Goal: Information Seeking & Learning: Learn about a topic

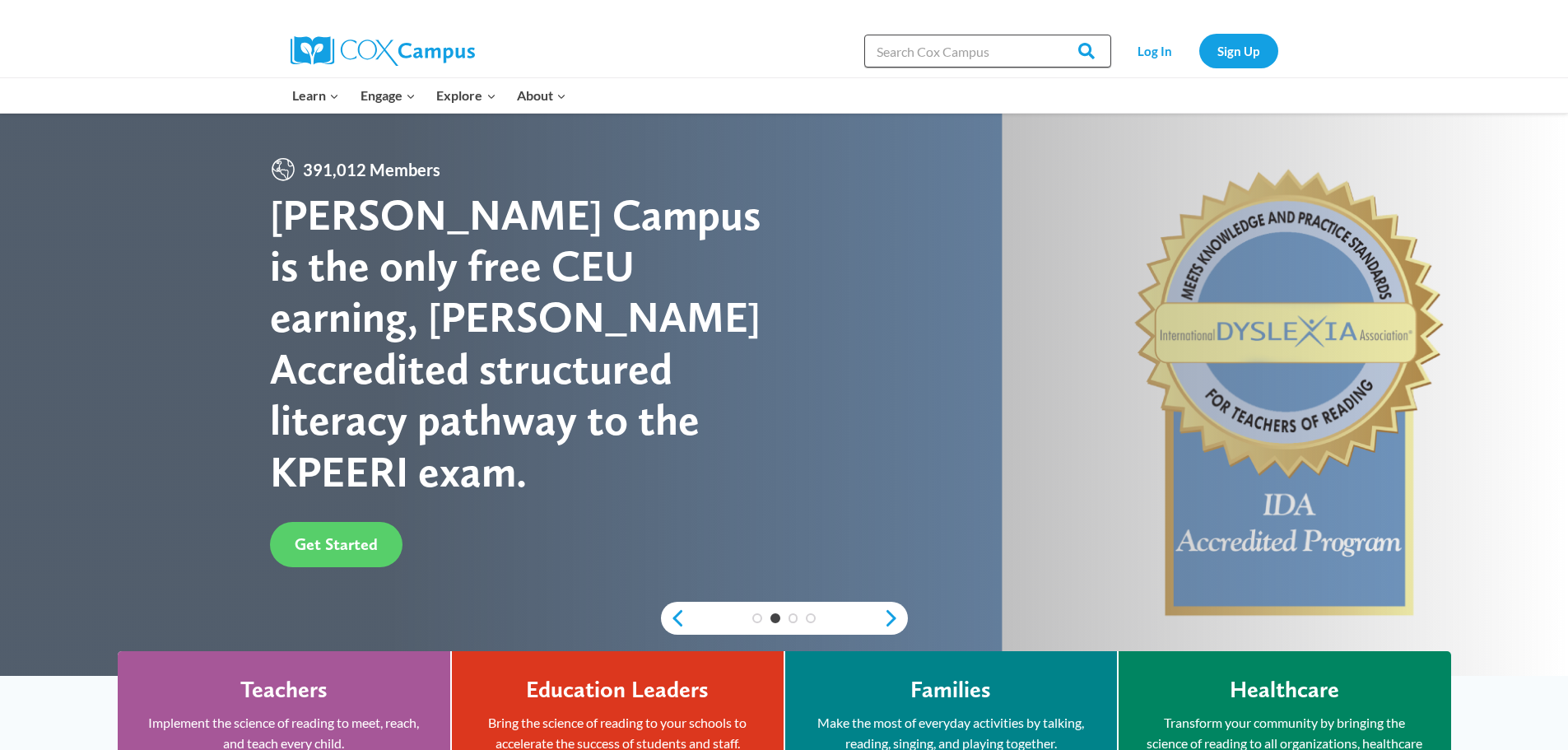
click at [1034, 47] on input "Search in https://coxcampus.org/" at bounding box center [988, 52] width 247 height 33
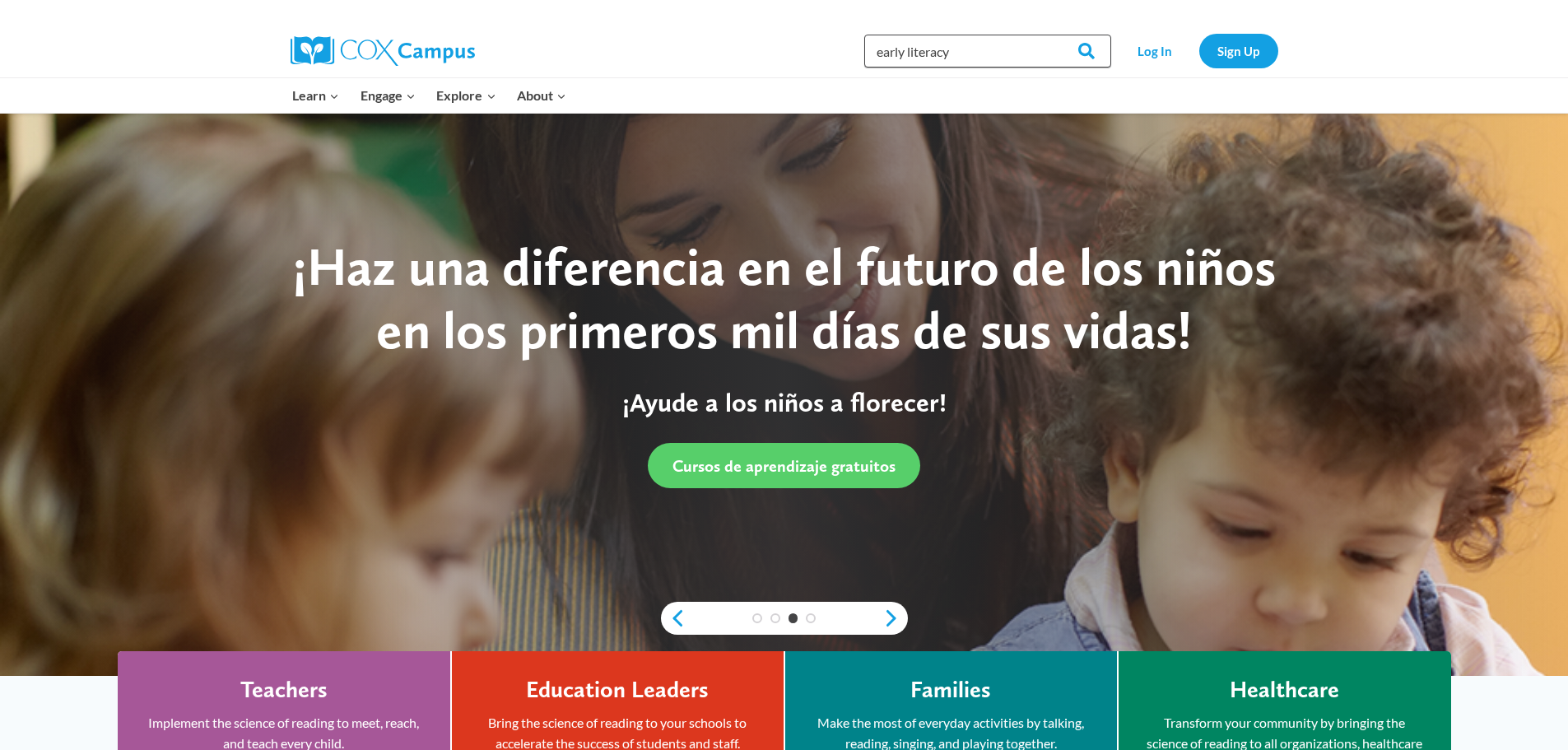
type input "early literacy"
click at [1047, 35] on input "Search" at bounding box center [1080, 52] width 64 height 33
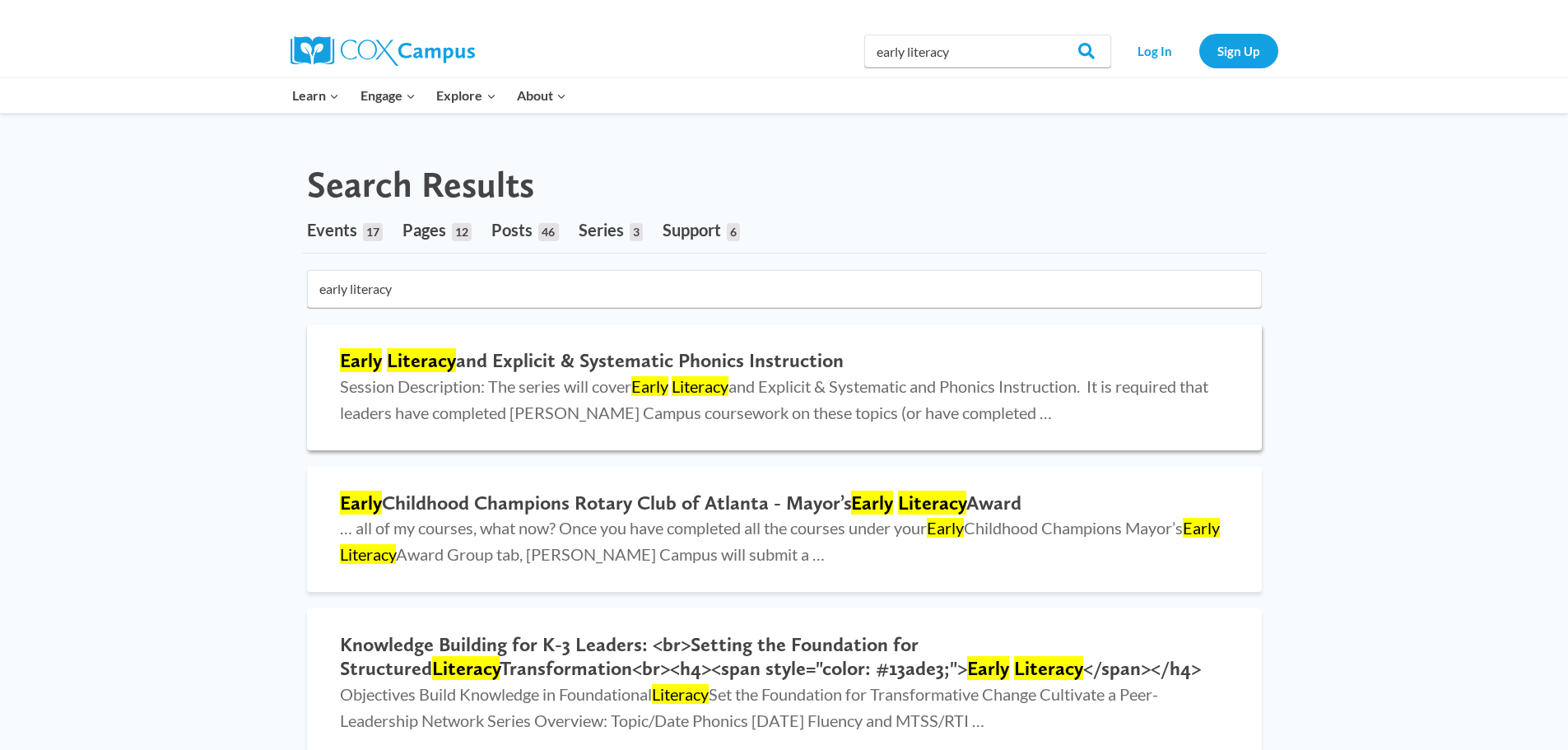
click at [374, 370] on mark "Early" at bounding box center [361, 360] width 42 height 24
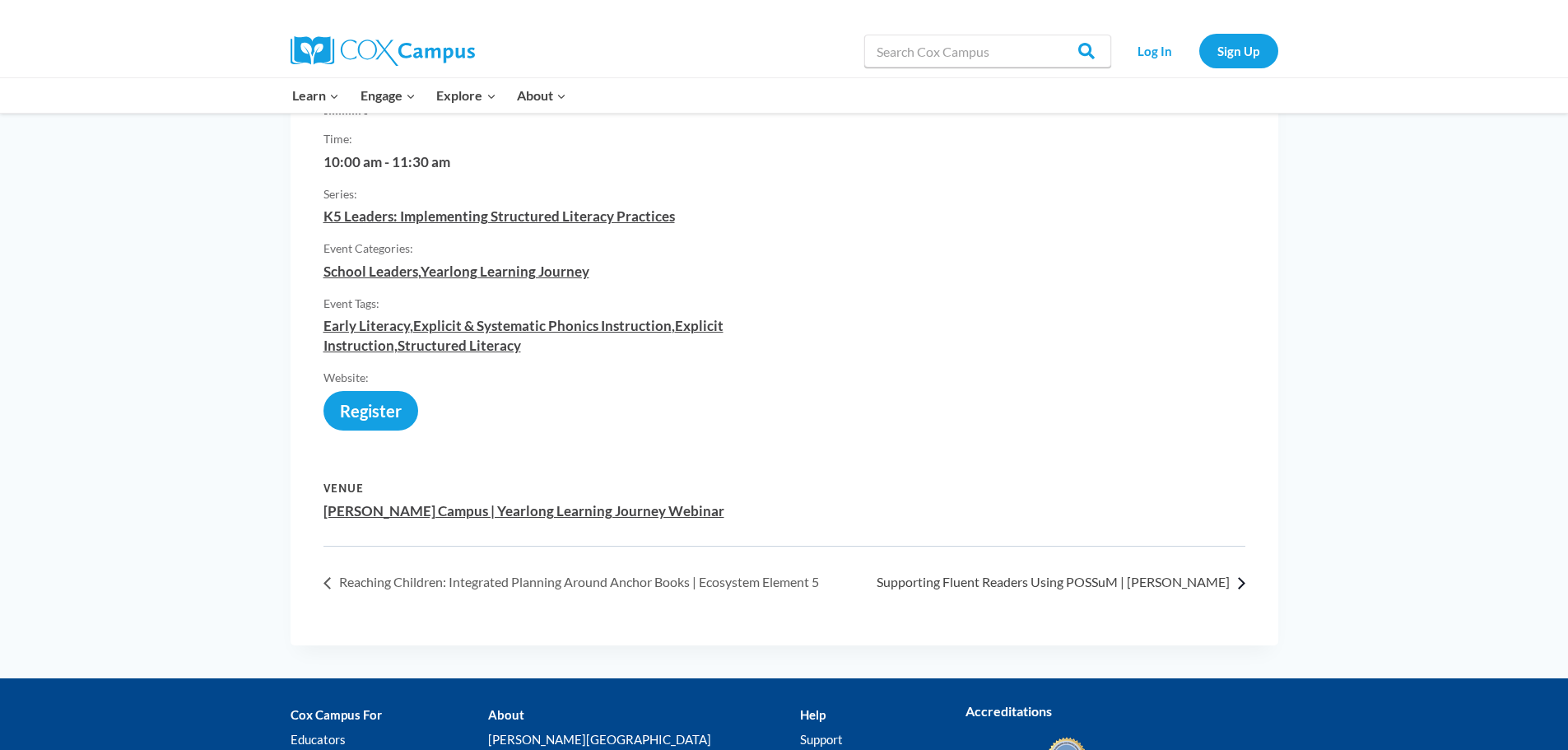
scroll to position [659, 0]
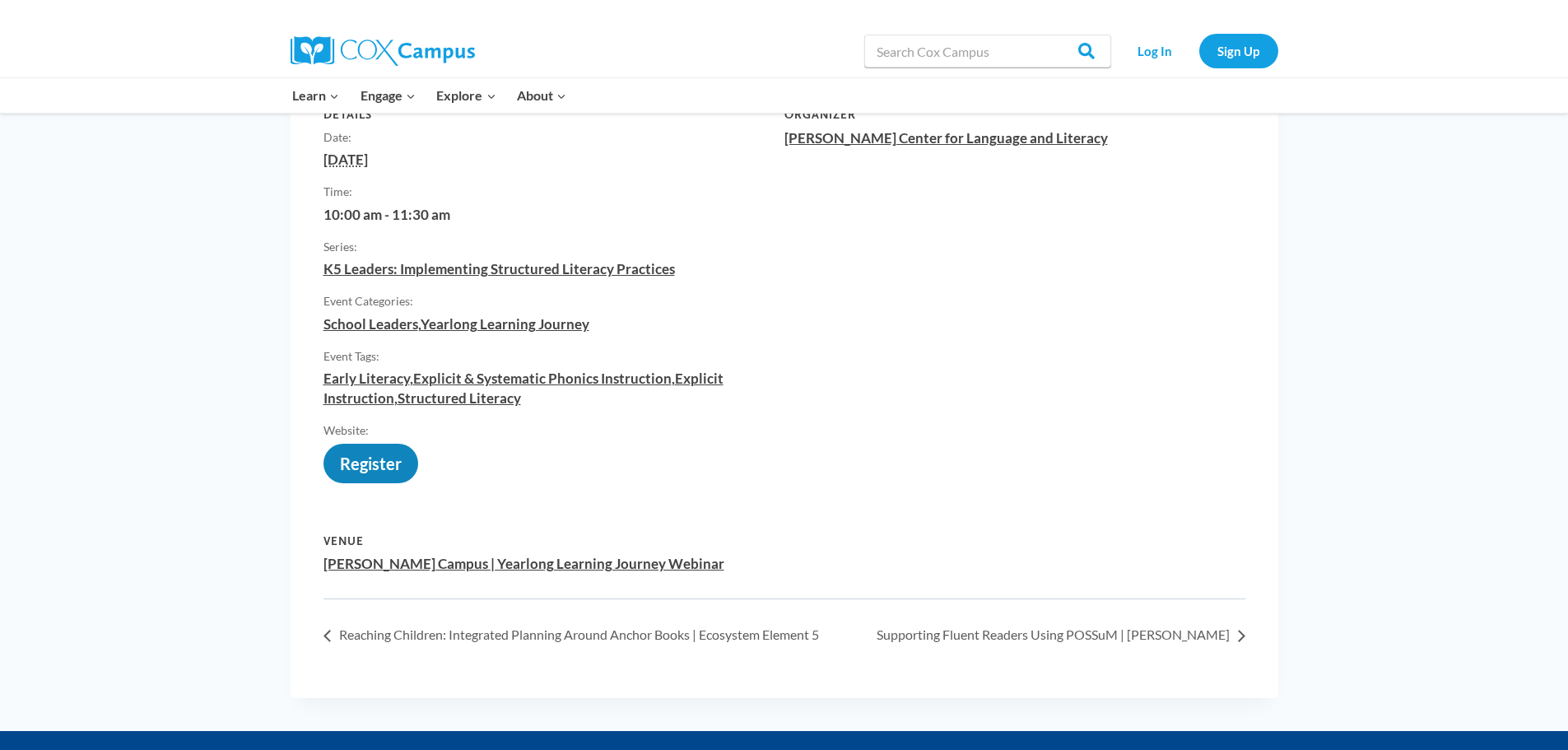
click at [382, 470] on link "https://us02web.zoom.us/meeting/register/tZMpc-CprDMpGtYsyvHMMmSmRK6njC4pKeFe" at bounding box center [370, 470] width 95 height 0
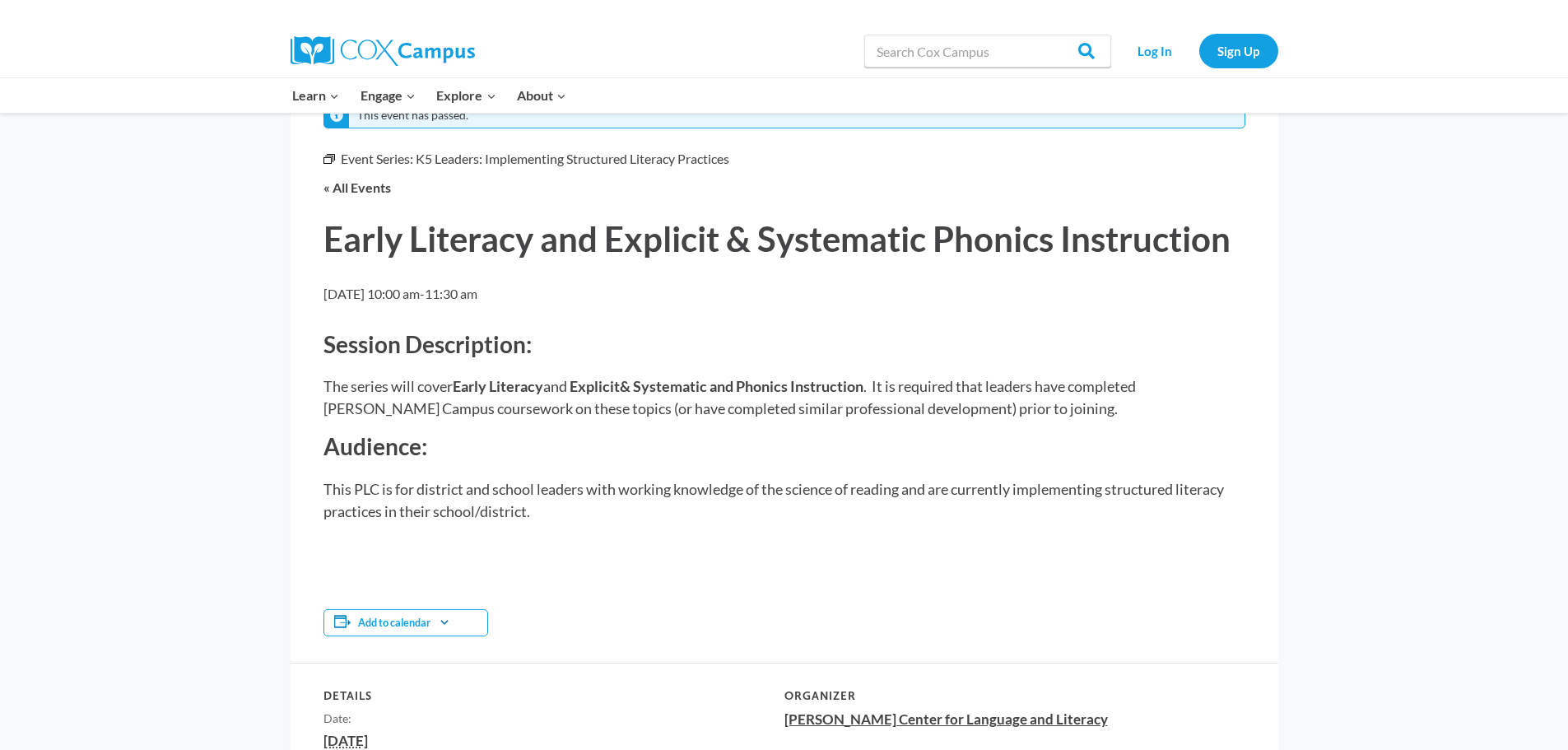
scroll to position [0, 0]
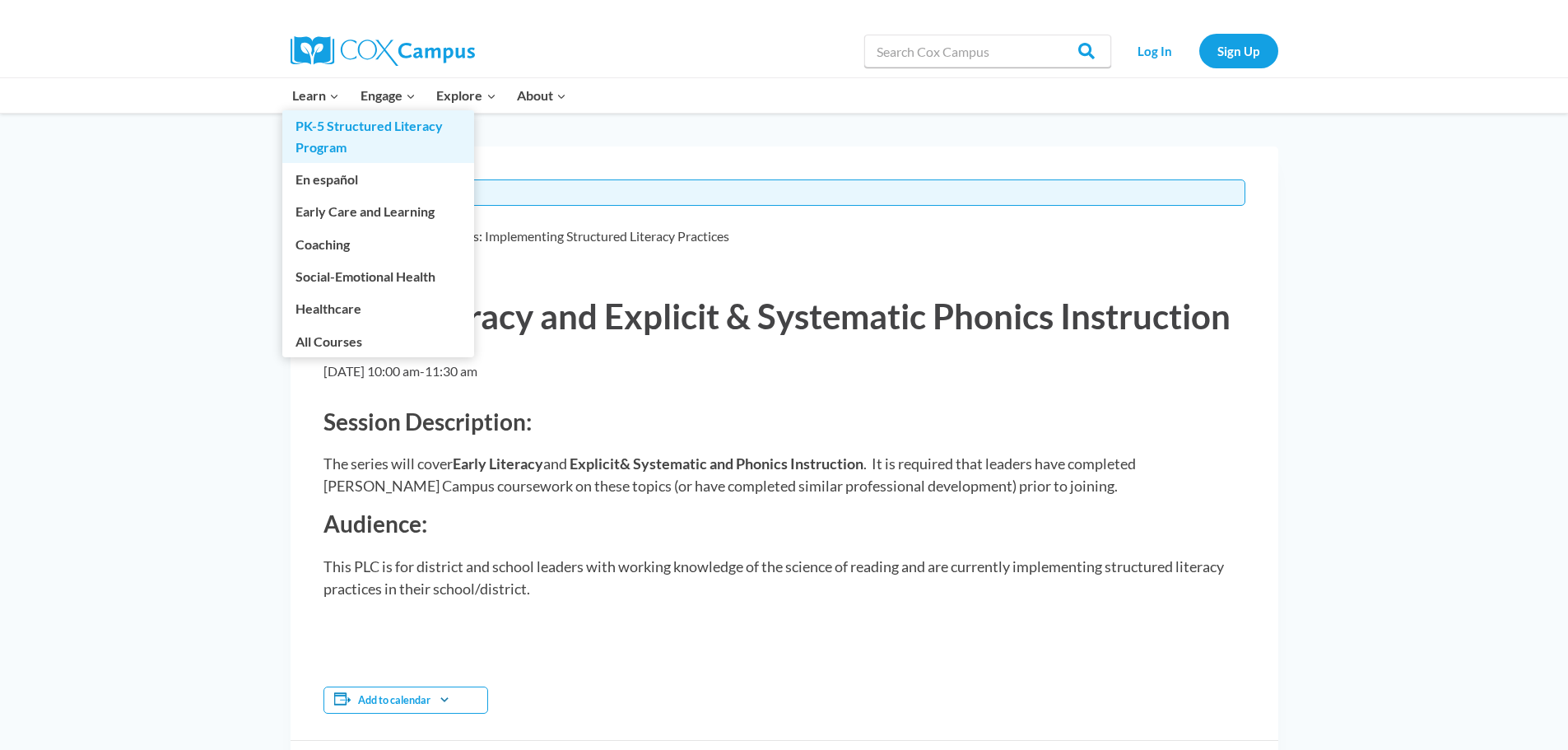
click at [321, 126] on link "PK-5 Structured Literacy Program" at bounding box center [378, 136] width 192 height 53
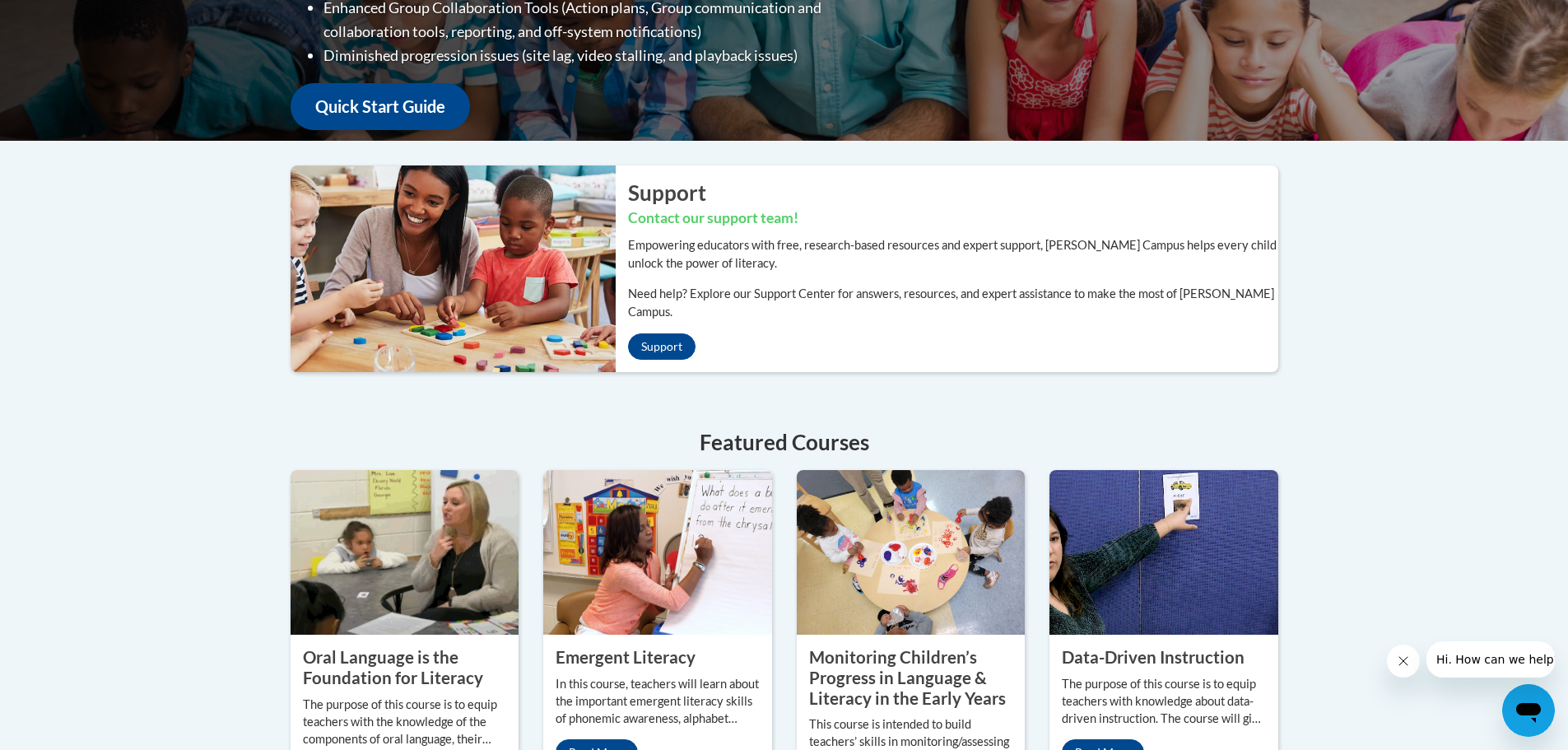
scroll to position [576, 0]
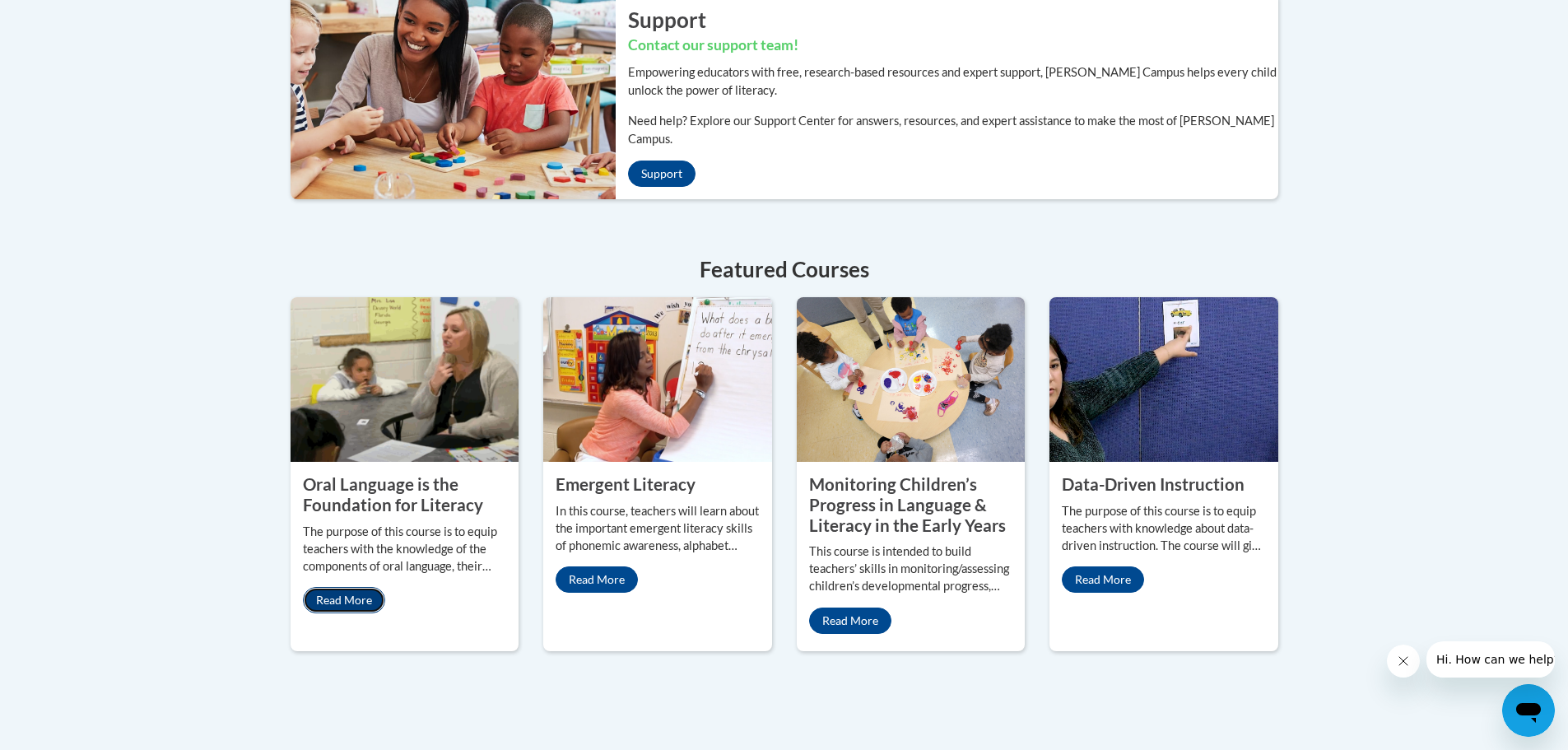
click at [334, 587] on link "Read More" at bounding box center [344, 600] width 82 height 27
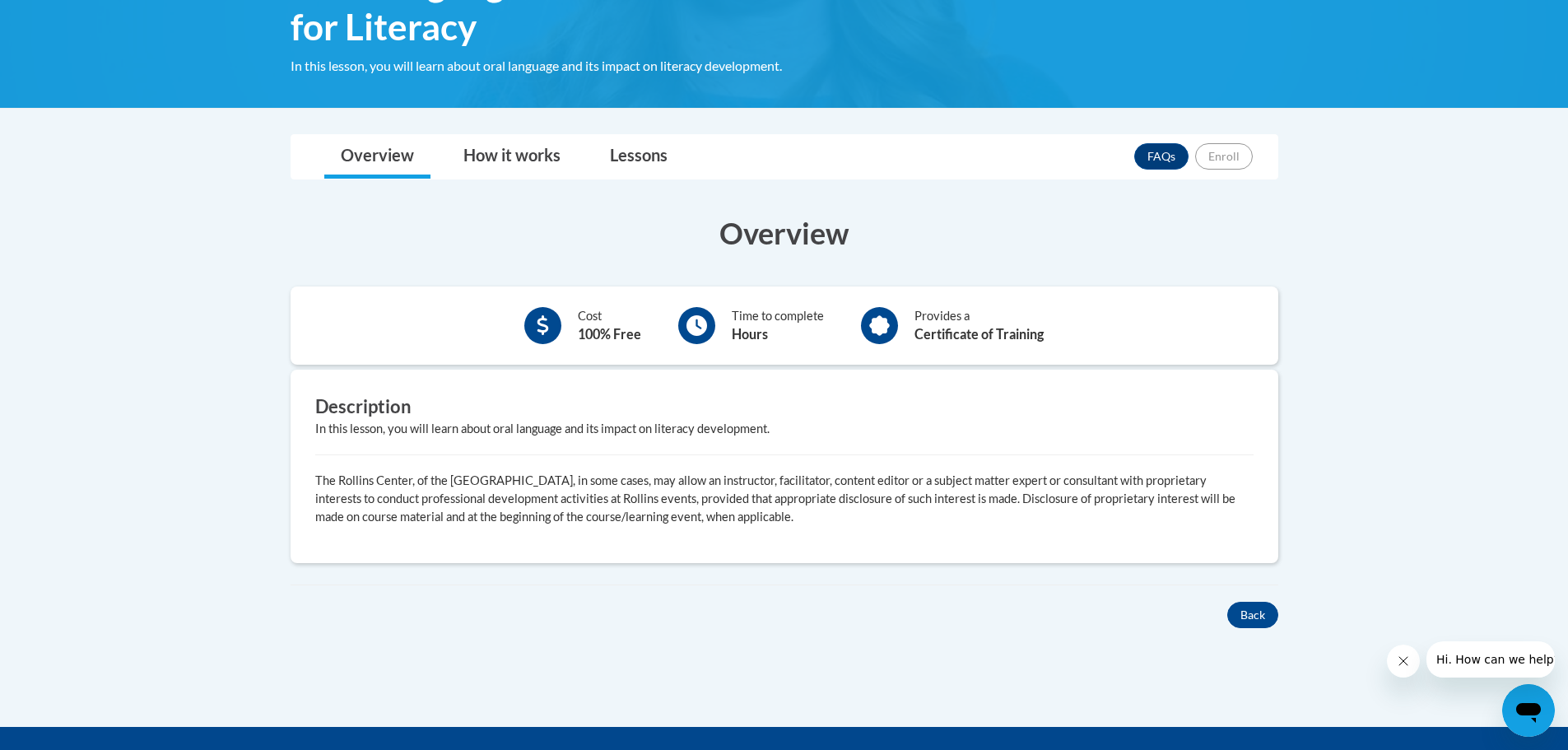
scroll to position [329, 0]
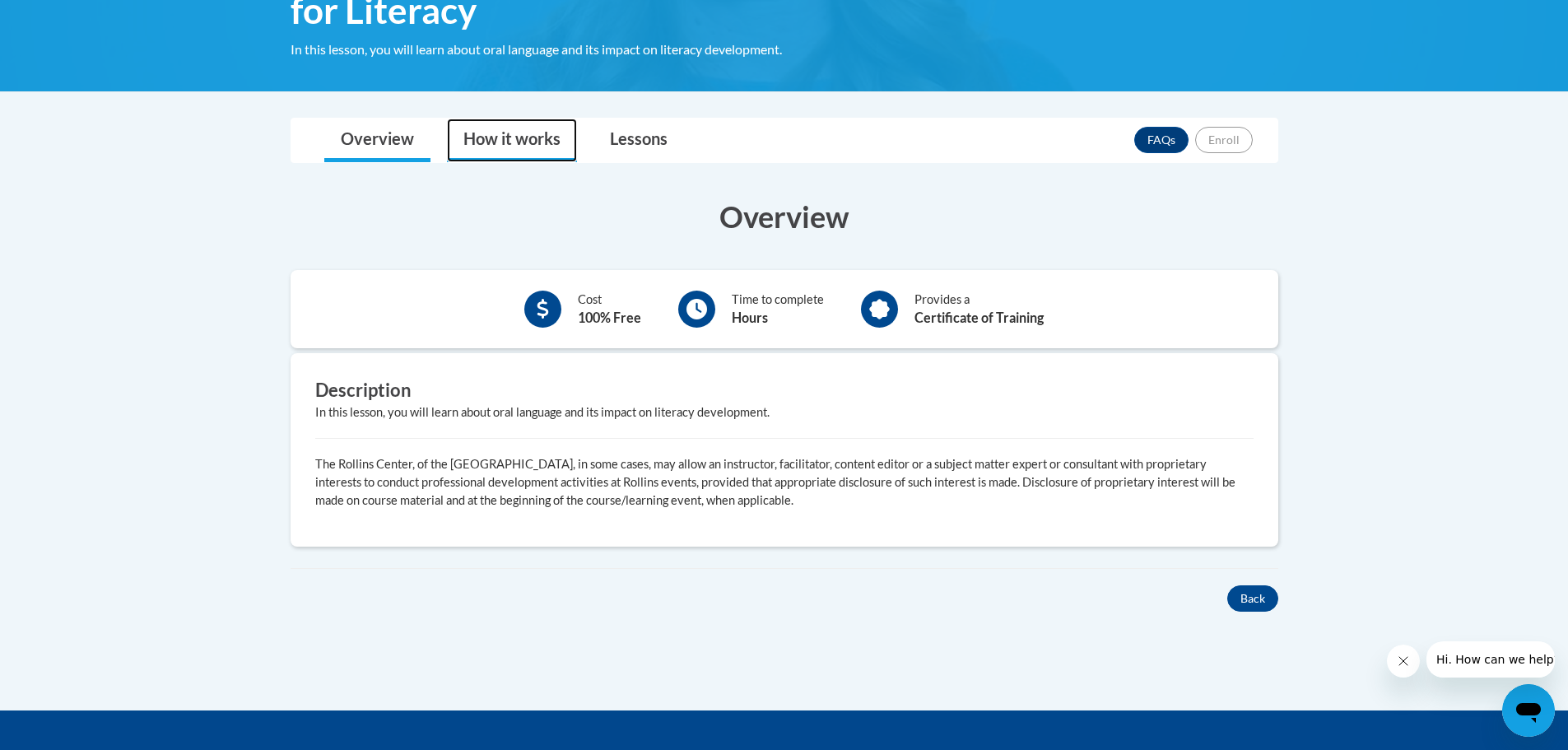
click at [546, 133] on link "How it works" at bounding box center [511, 140] width 130 height 43
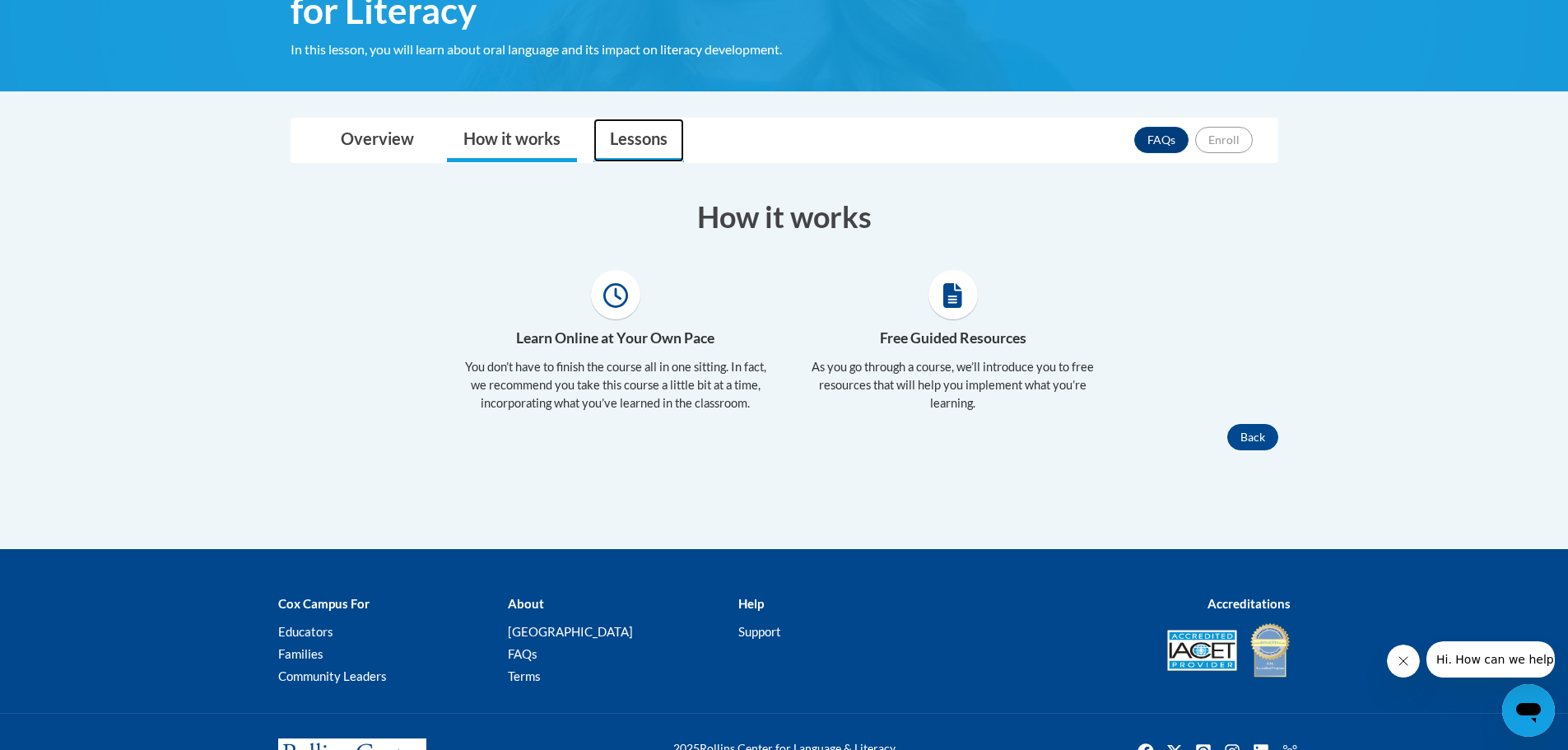
click at [656, 128] on link "Lessons" at bounding box center [638, 140] width 90 height 43
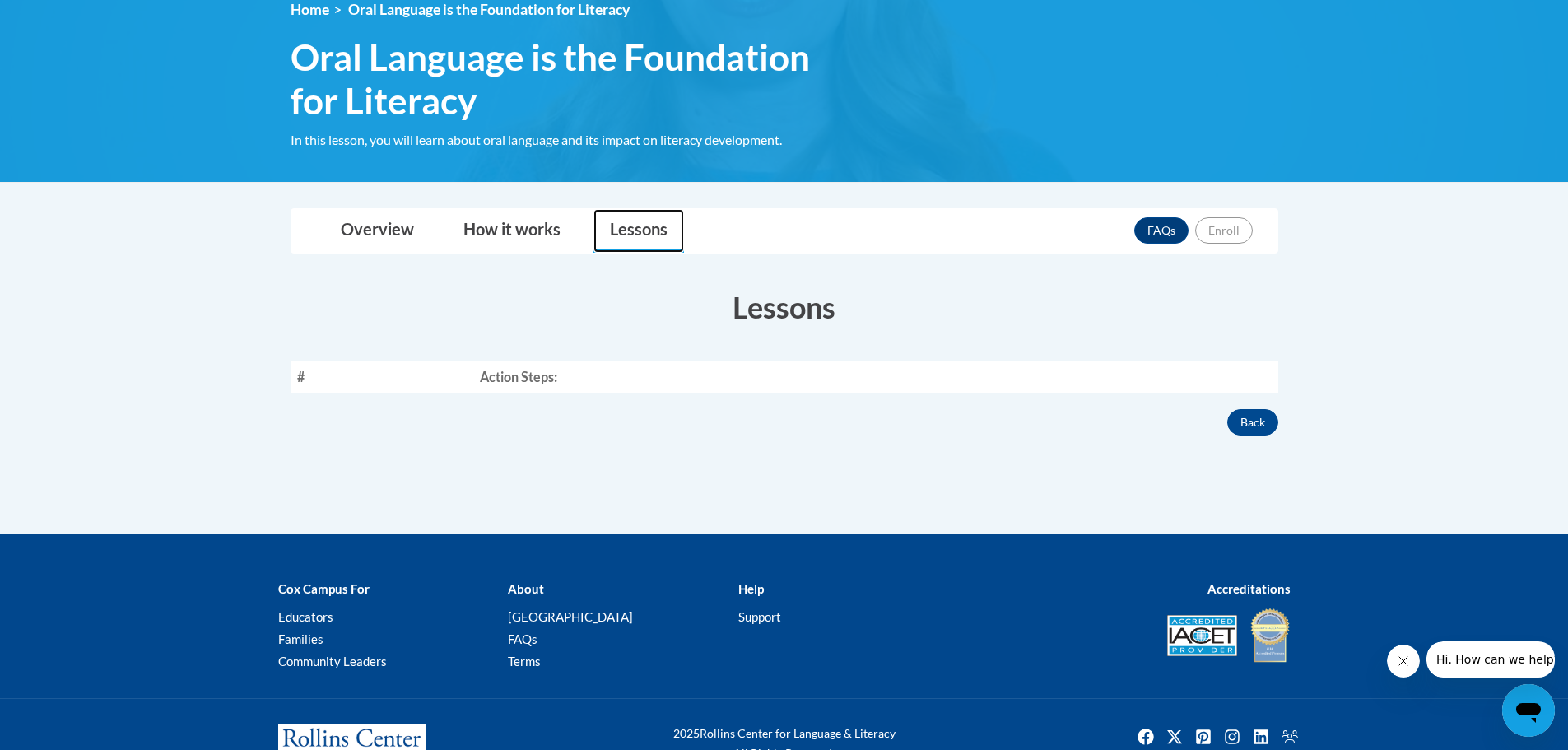
scroll to position [213, 0]
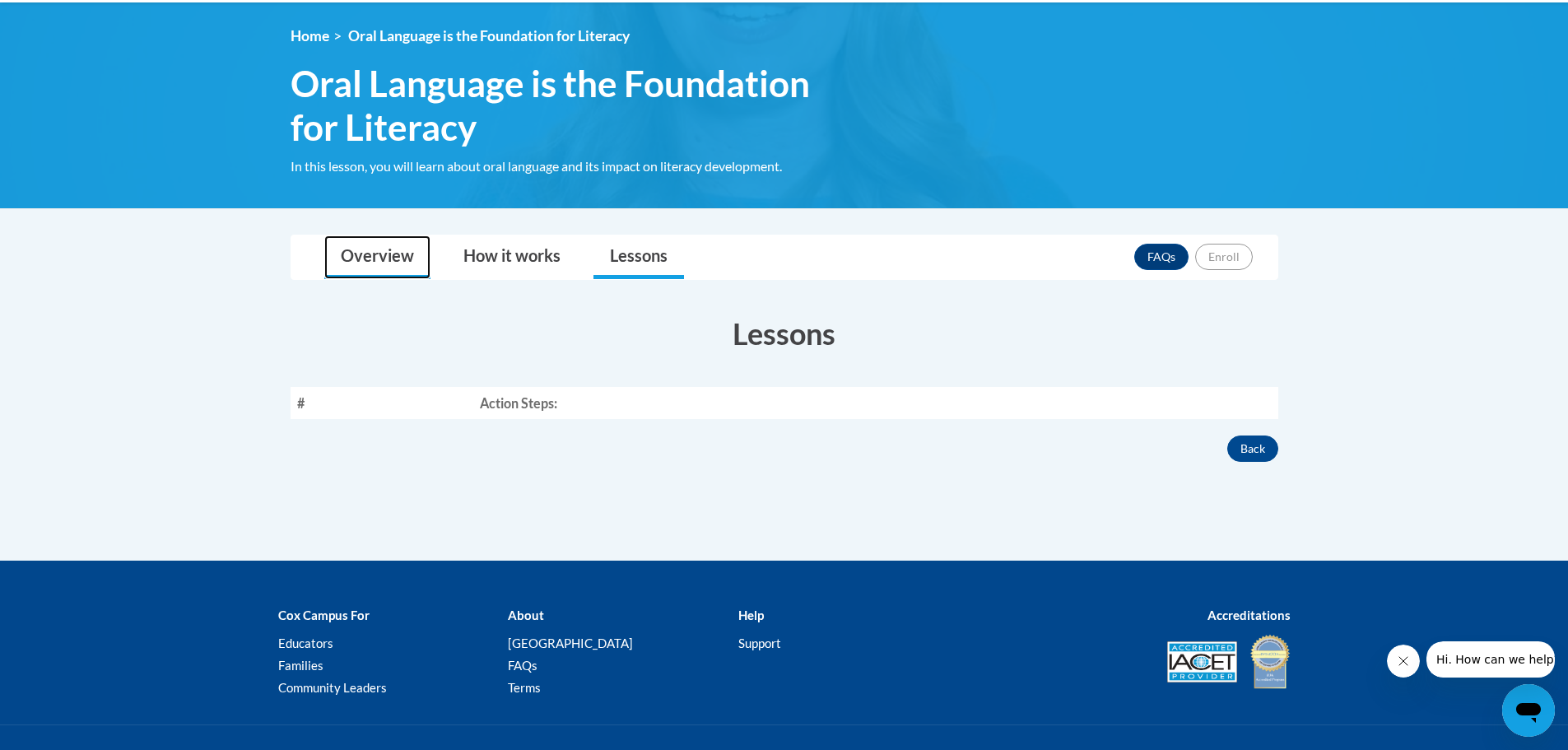
click at [360, 239] on link "Overview" at bounding box center [377, 257] width 106 height 43
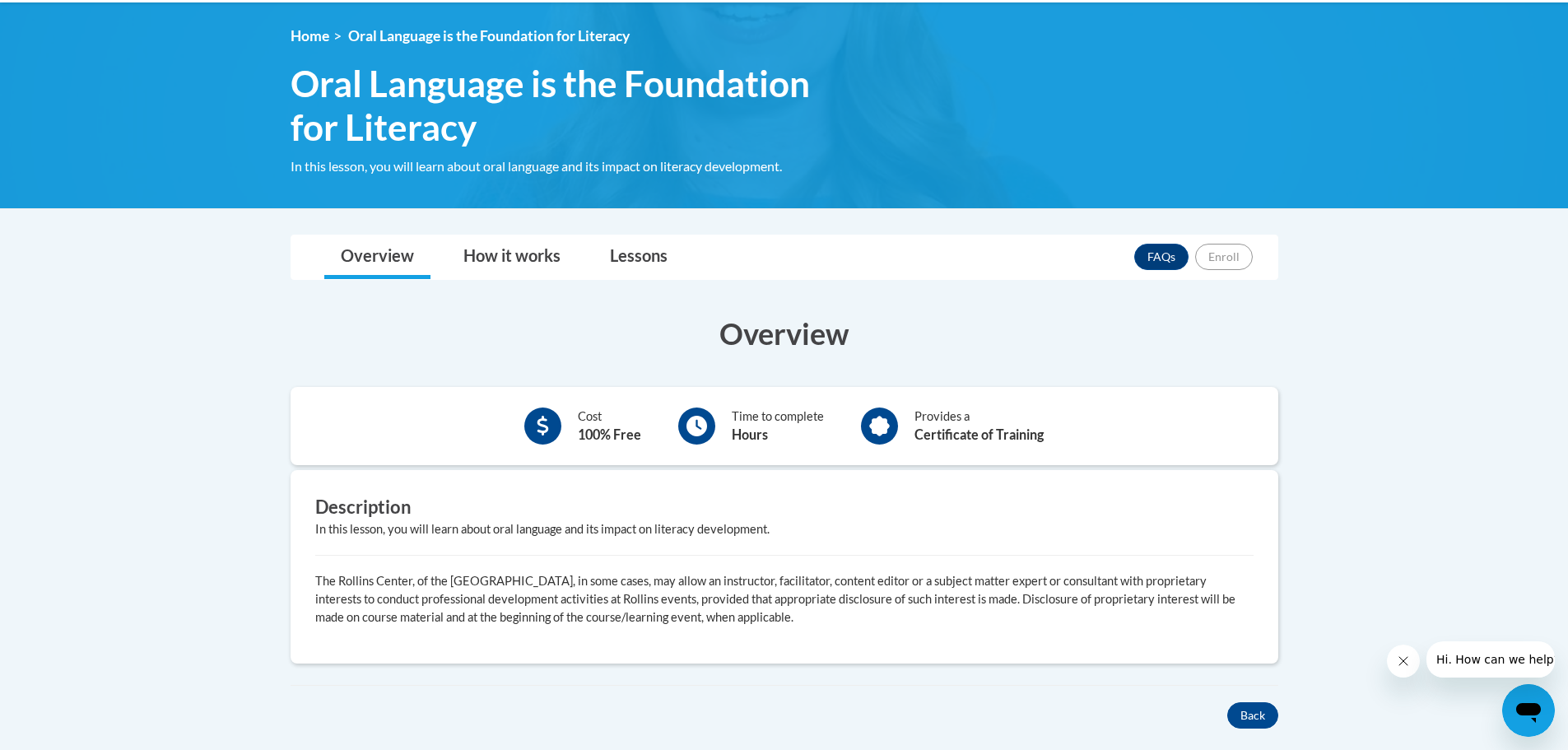
click at [681, 426] on div at bounding box center [696, 426] width 37 height 37
click at [696, 424] on icon at bounding box center [696, 426] width 20 height 20
click at [631, 252] on link "Lessons" at bounding box center [638, 257] width 90 height 43
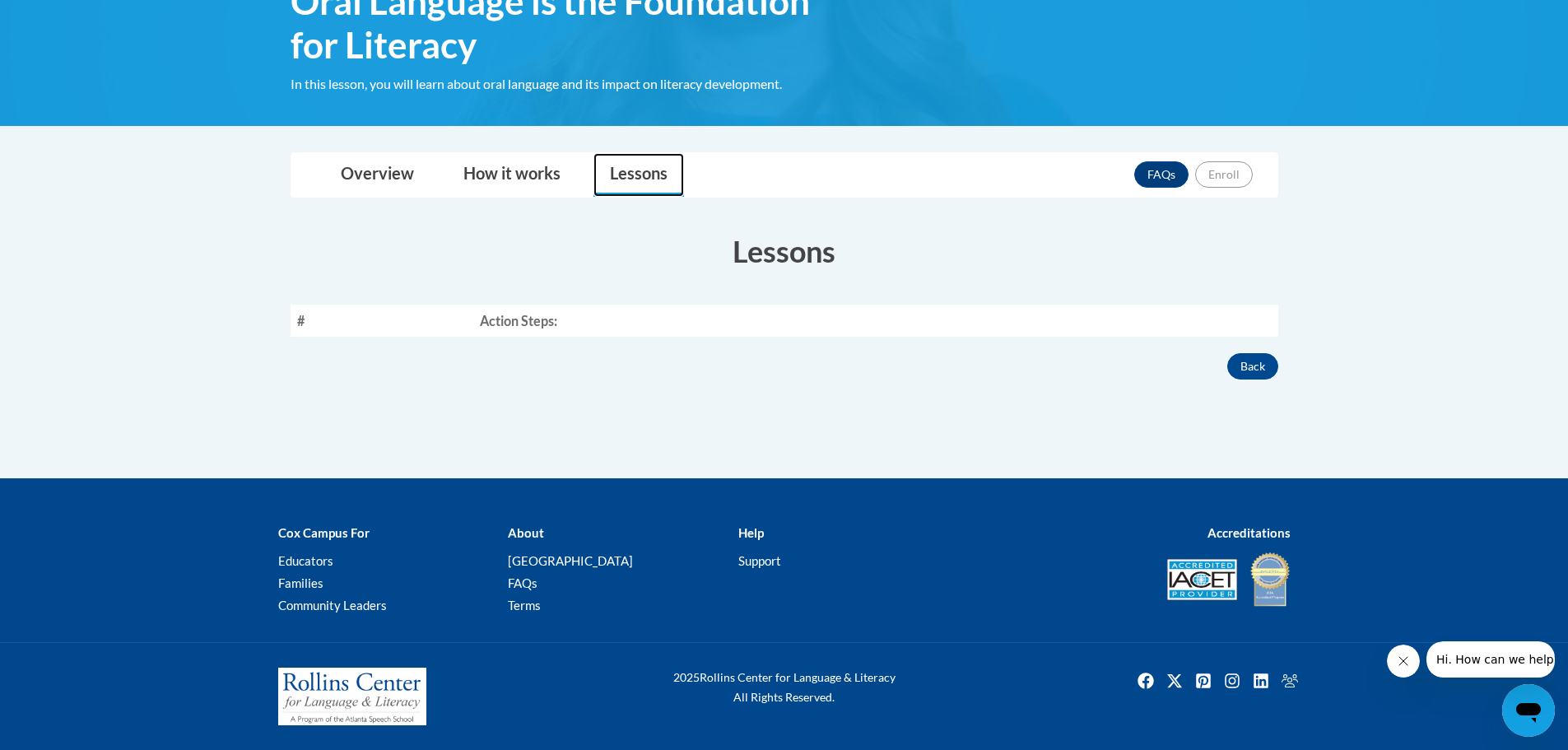
scroll to position [0, 0]
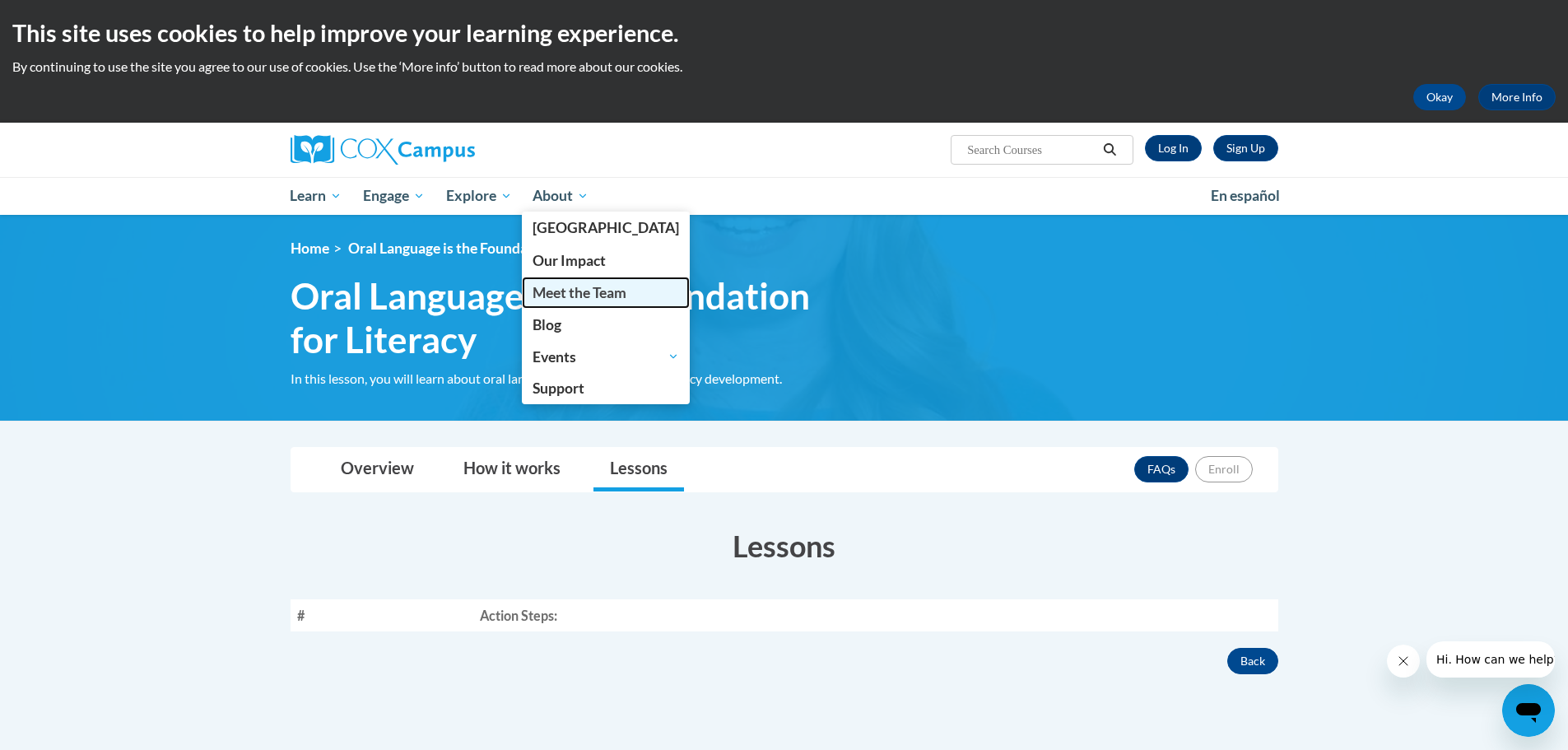
click at [544, 293] on span "Meet the Team" at bounding box center [579, 292] width 94 height 18
